Goal: Entertainment & Leisure: Consume media (video, audio)

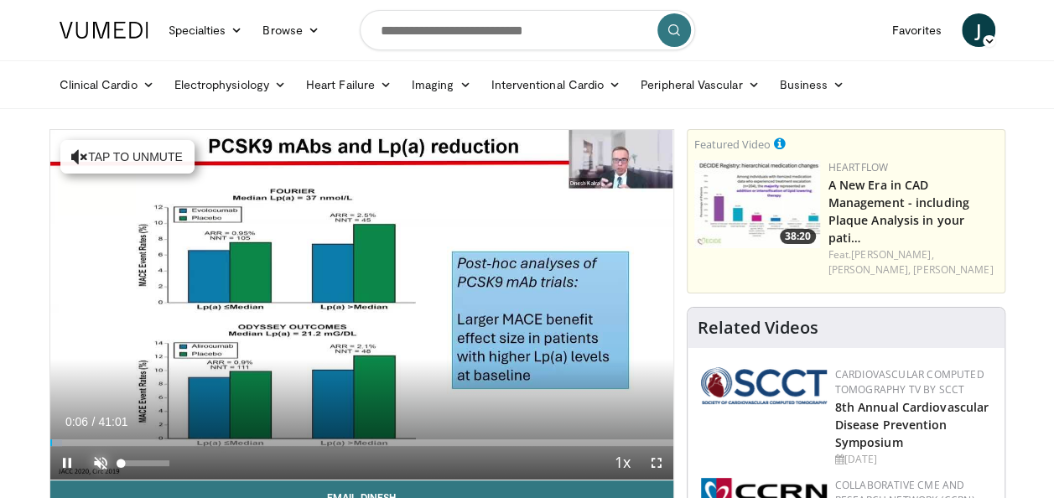
click at [94, 461] on span "Video Player" at bounding box center [101, 463] width 34 height 34
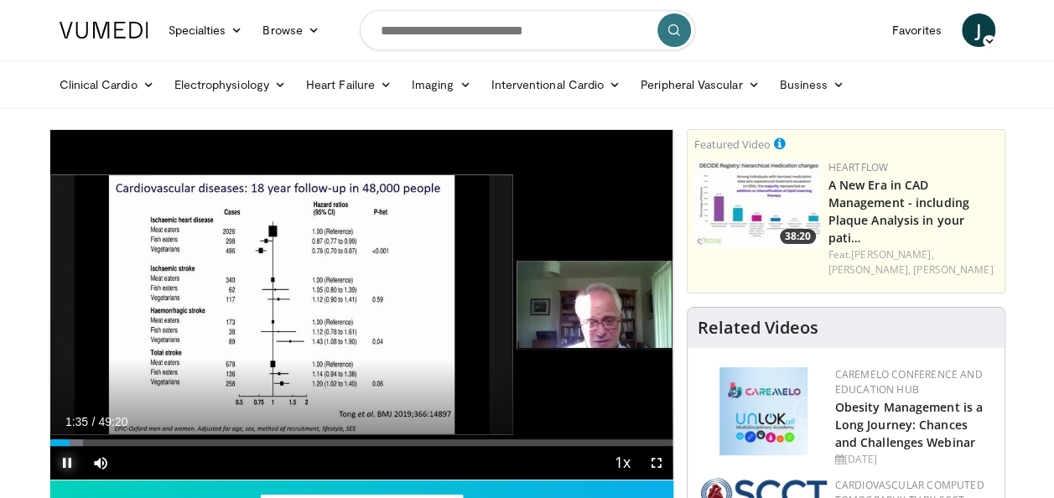
click at [66, 463] on span "Video Player" at bounding box center [67, 463] width 34 height 34
